Goal: Check status: Check status

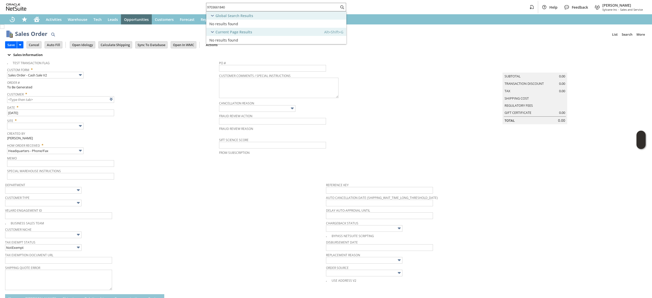
click at [512, 168] on td "Summary Subtotal 0.00 Transaction Discount 0.00 Tax 0.00 Shipping Cost Regulato…" at bounding box center [540, 119] width 214 height 122
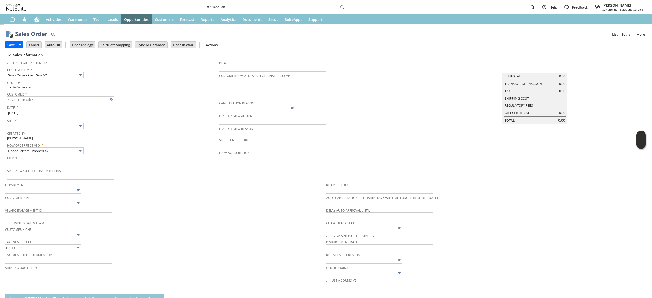
click at [282, 6] on input "9703661840" at bounding box center [272, 7] width 133 height 6
click at [282, 6] on input "9703661840" at bounding box center [269, 7] width 127 height 6
paste input "7372253004"
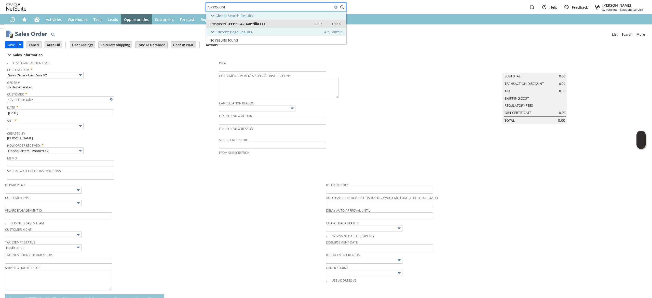
type input "7372253004"
click at [269, 22] on div "Prospect: CU1199342 Aantilia LLC" at bounding box center [259, 23] width 100 height 5
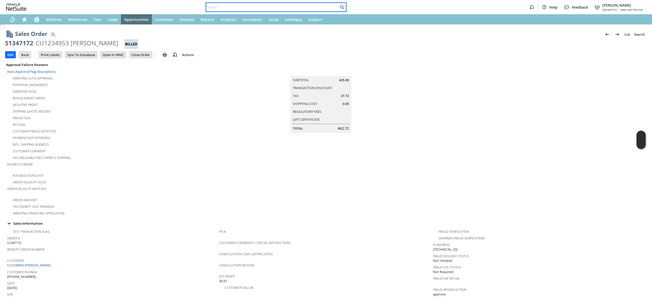
click at [217, 9] on input "text" at bounding box center [272, 7] width 133 height 6
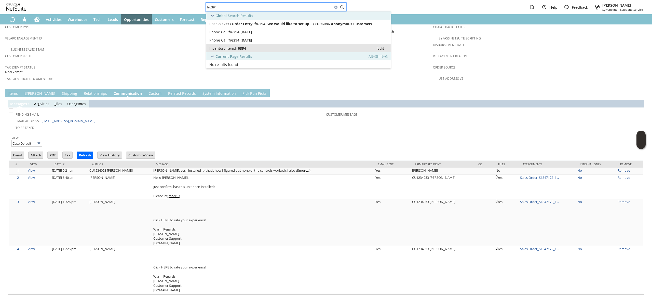
type input "fr6394"
click at [245, 46] on span "fr6394" at bounding box center [240, 48] width 11 height 5
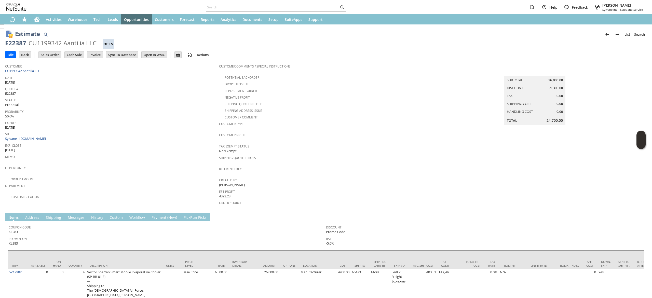
click at [50, 73] on td "Customer CU1199342 Aantilia LLC" at bounding box center [112, 67] width 214 height 13
copy tbody "CU1199342 Aantilia LLC"
